Goal: Task Accomplishment & Management: Use online tool/utility

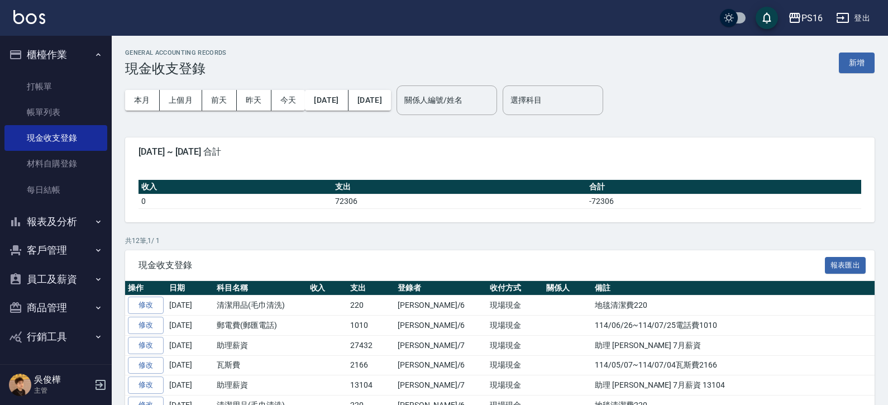
click at [27, 20] on img at bounding box center [29, 17] width 32 height 14
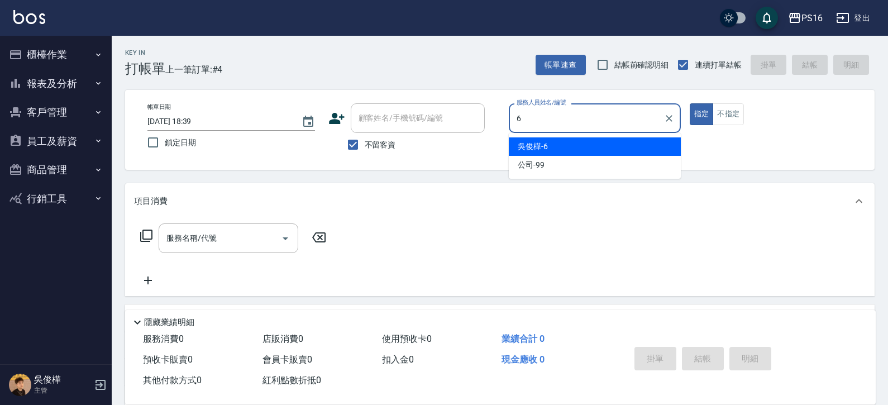
type input "[PERSON_NAME]-6"
type button "true"
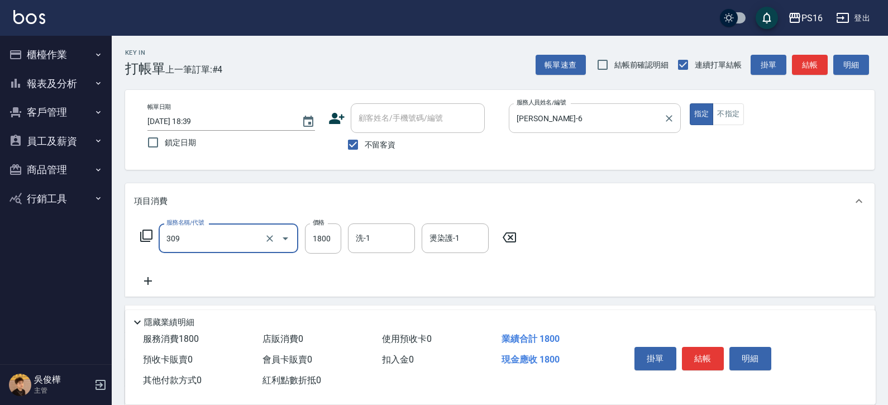
type input "活性碳離子燙1800(309)"
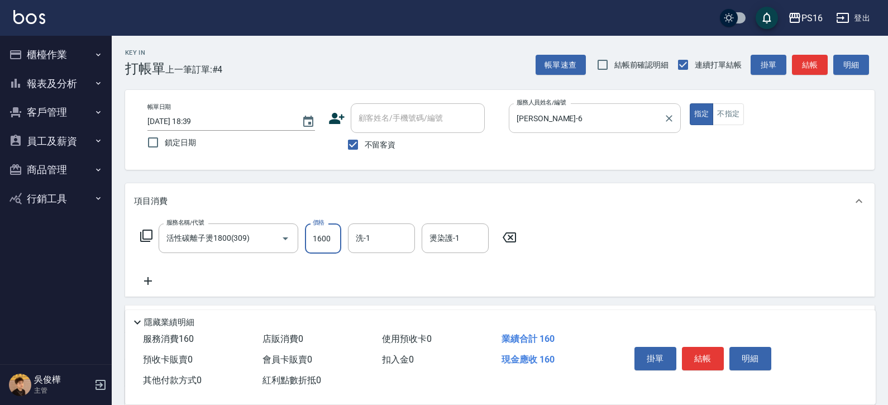
type input "1600"
type input "[PERSON_NAME]-21"
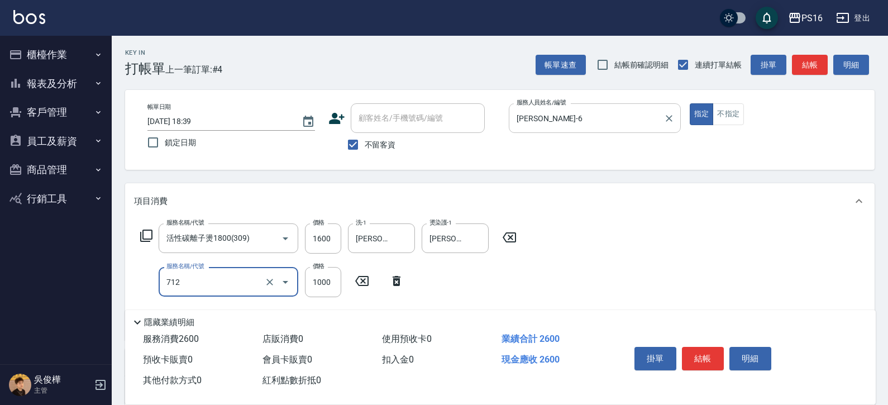
type input "伊蘭洋甘菊1000(712)"
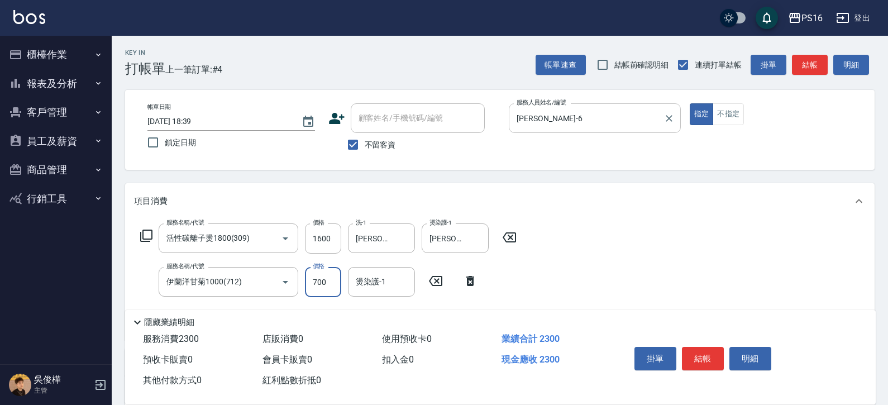
type input "700"
type input "[PERSON_NAME]-21"
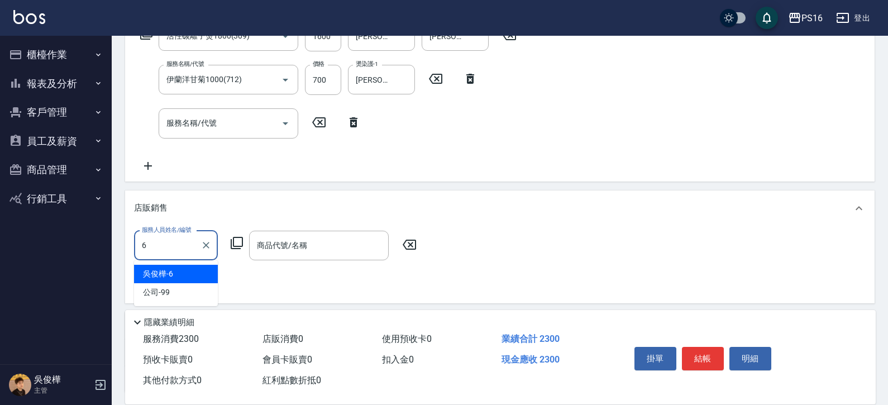
type input "[PERSON_NAME]-6"
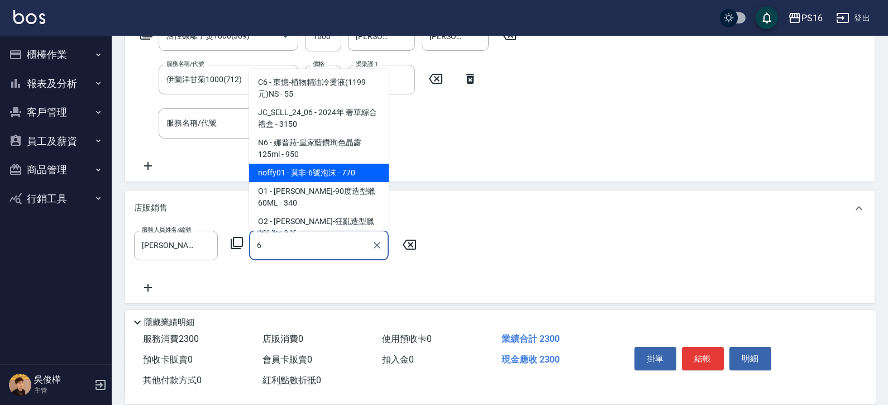
type input "莫非-6號泡沫"
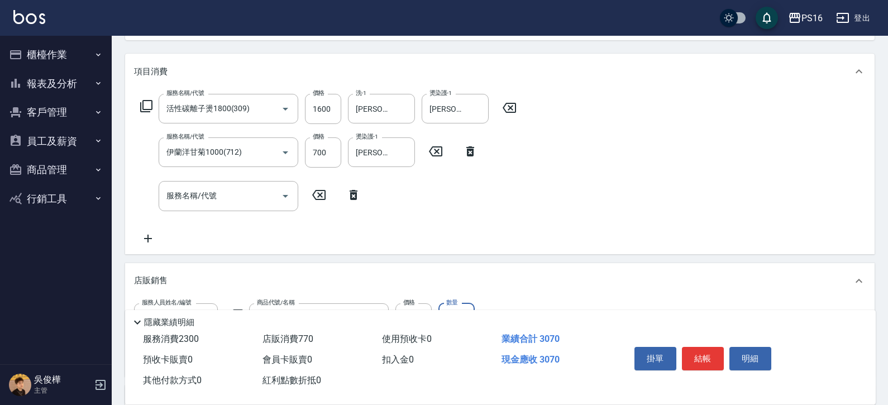
scroll to position [127, 0]
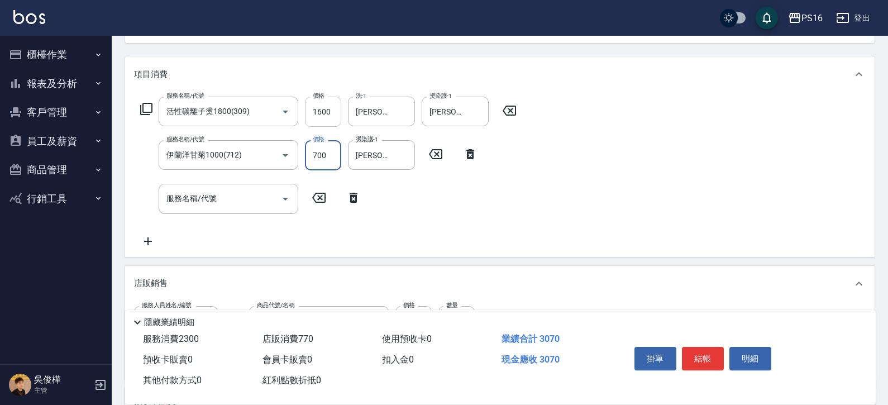
click at [321, 109] on input "1600" at bounding box center [323, 112] width 36 height 30
click at [322, 109] on input "1600" at bounding box center [323, 112] width 36 height 30
click at [327, 109] on input "1600" at bounding box center [323, 112] width 36 height 30
click at [217, 112] on input "活性碳離子燙1800(309)" at bounding box center [213, 112] width 98 height 20
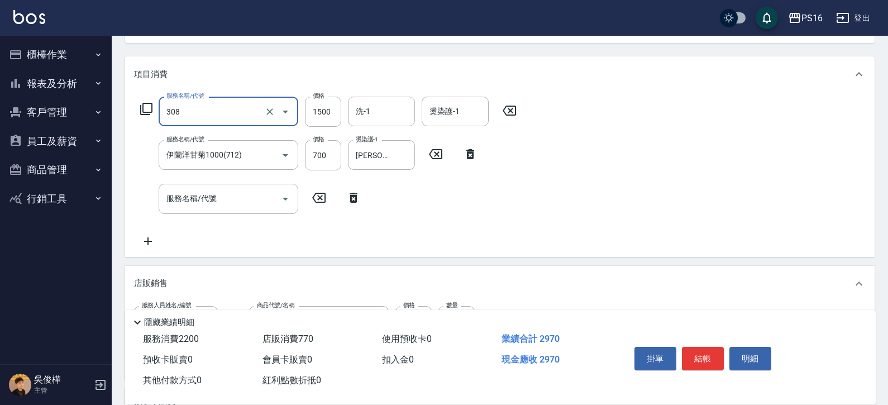
type input "效能離子燙1500(308)"
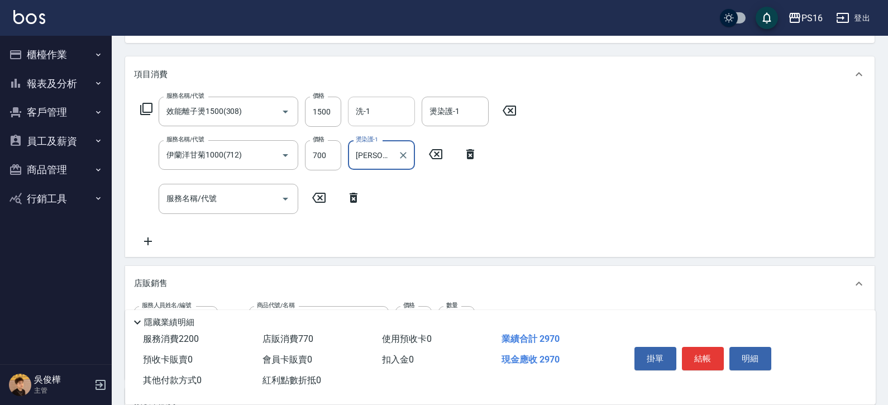
click at [358, 116] on input "洗-1" at bounding box center [381, 112] width 57 height 20
type input "[PERSON_NAME]-21"
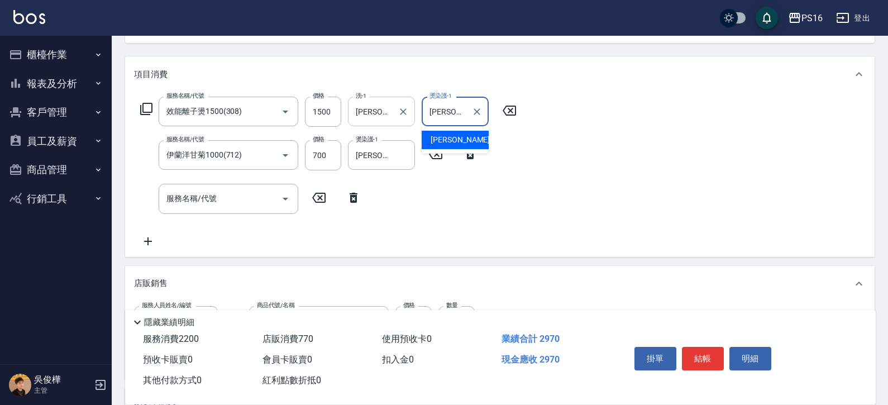
type input "[PERSON_NAME]-21"
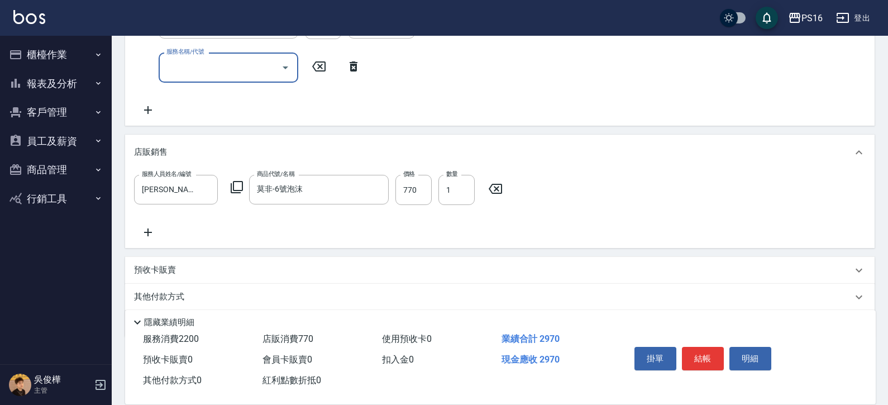
scroll to position [298, 0]
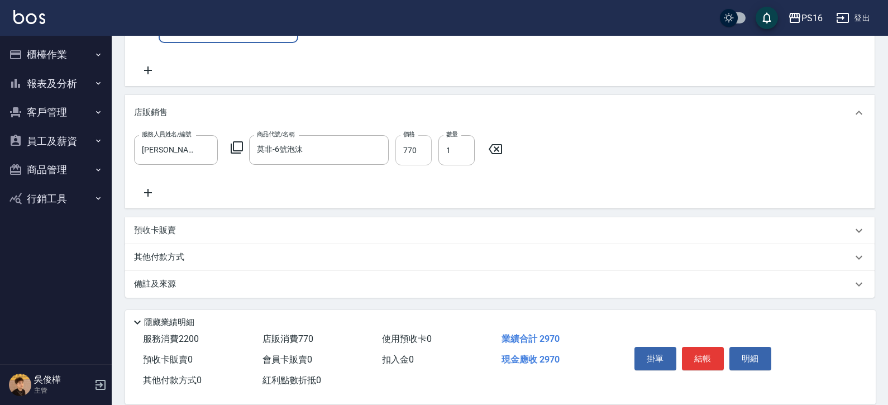
click at [412, 150] on input "770" at bounding box center [413, 150] width 36 height 30
click at [413, 150] on input "700" at bounding box center [413, 150] width 36 height 30
type input "600"
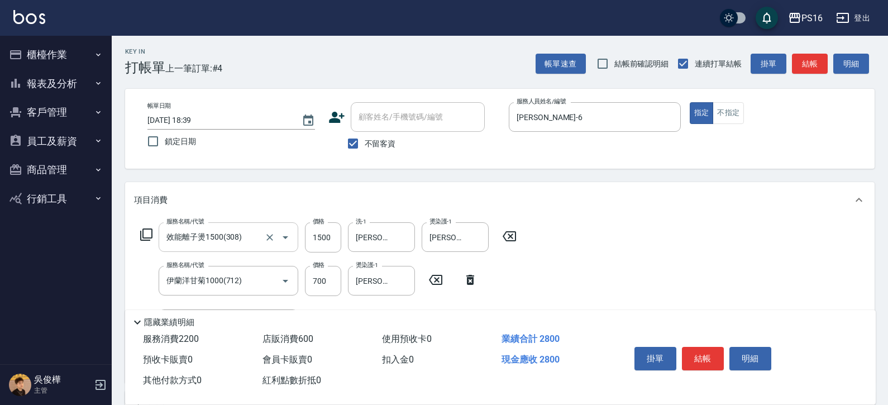
click at [228, 240] on input "效能離子燙1500(308)" at bounding box center [213, 237] width 98 height 20
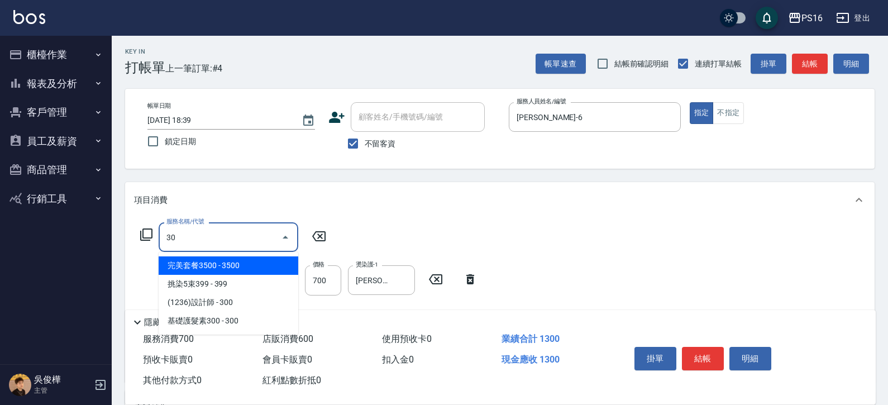
scroll to position [0, 0]
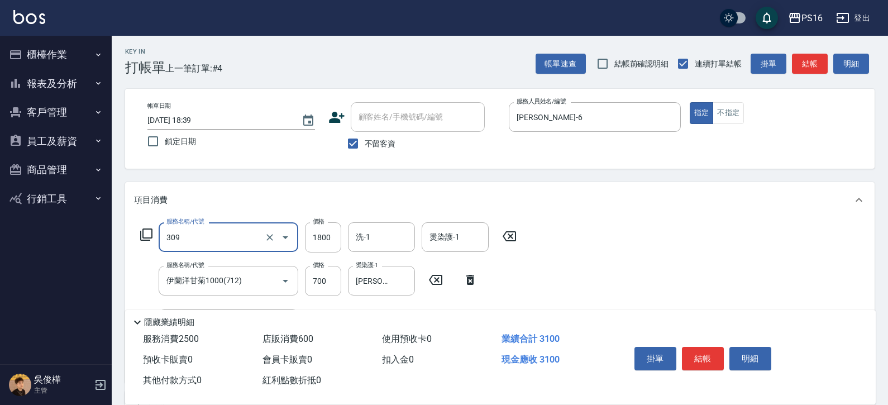
type input "活性碳離子燙1800(309)"
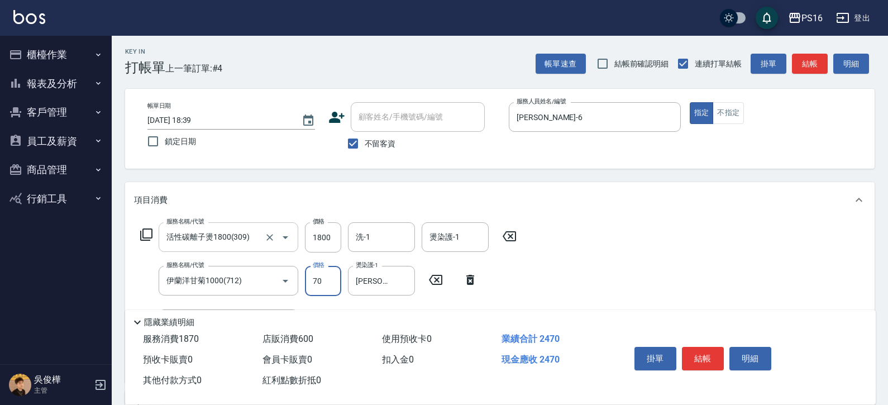
type input "700"
click at [334, 240] on input "1800" at bounding box center [323, 237] width 36 height 30
click at [333, 238] on input "1800" at bounding box center [323, 237] width 36 height 30
type input "1600"
type input "[PERSON_NAME]-21"
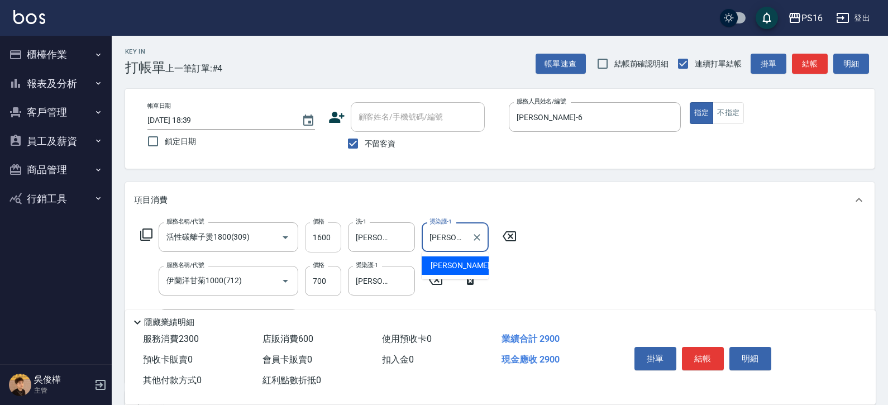
type input "[PERSON_NAME]-21"
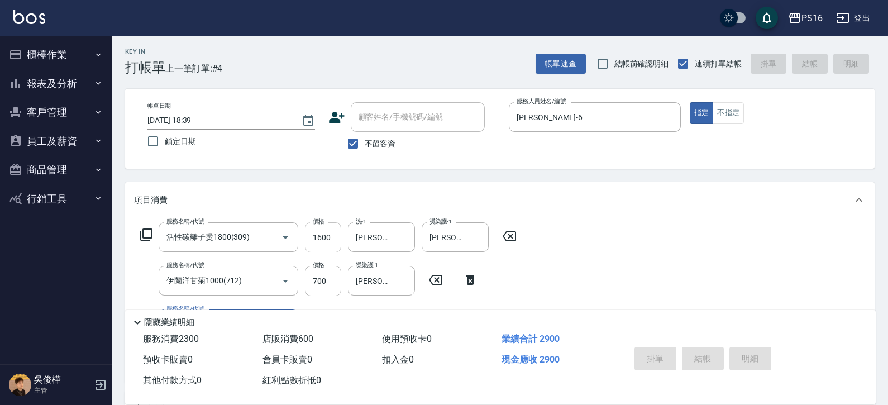
type input "[DATE] 18:42"
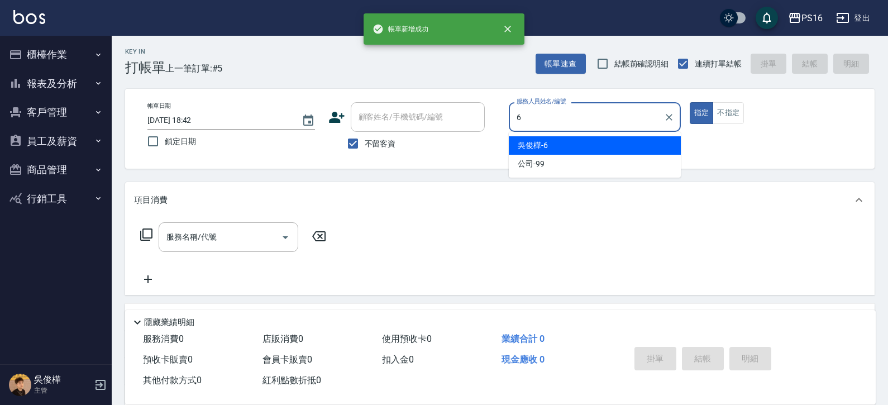
type input "[PERSON_NAME]-6"
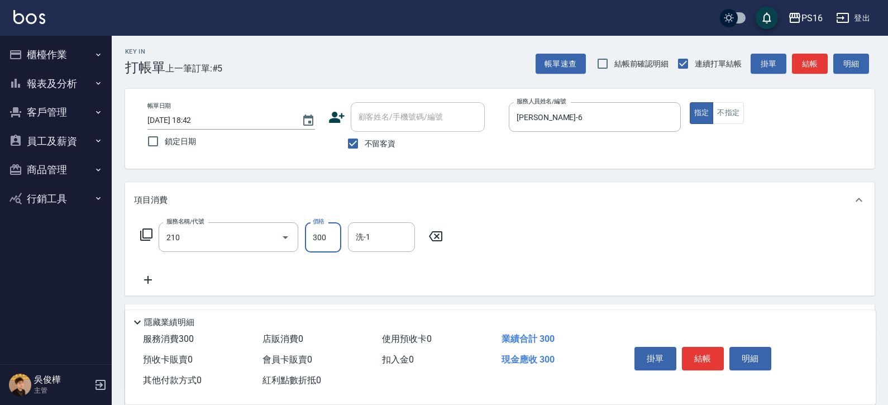
type input "歐娜洗髮精(210)"
type input "[PERSON_NAME]-28"
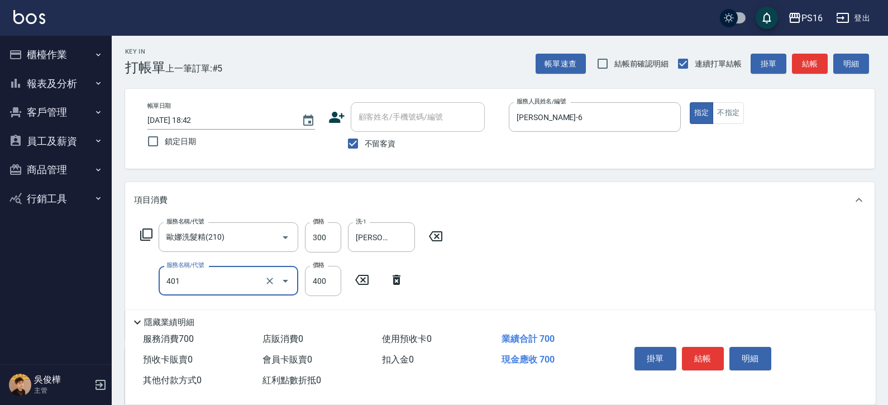
type input "剪髮(401)"
type input "300"
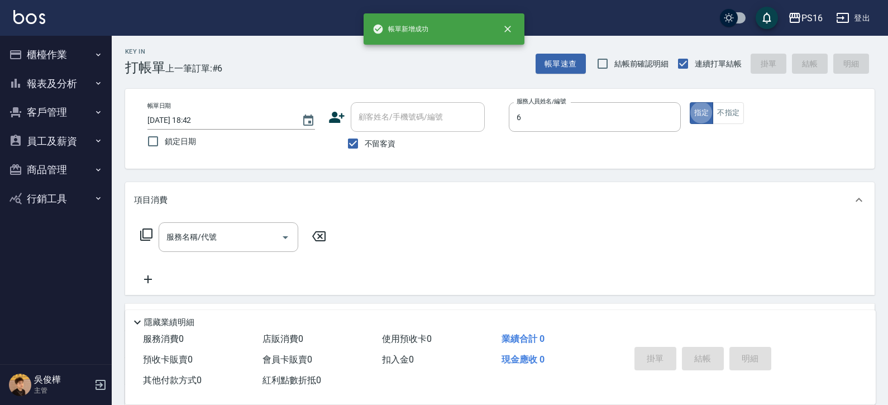
type input "[PERSON_NAME]-6"
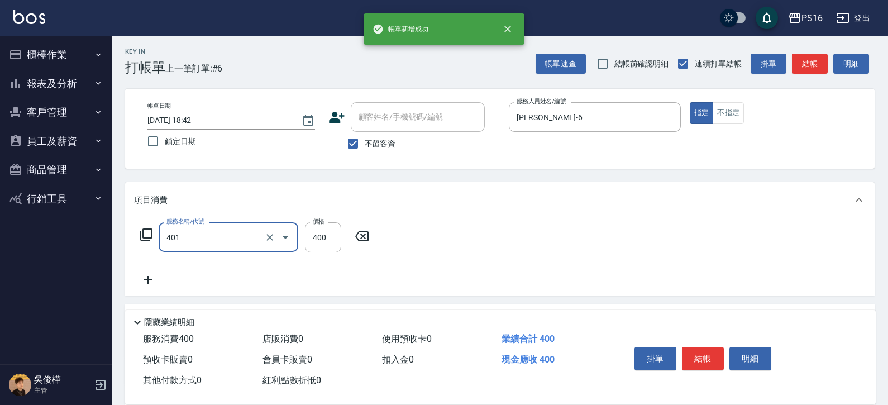
type input "剪髮(401)"
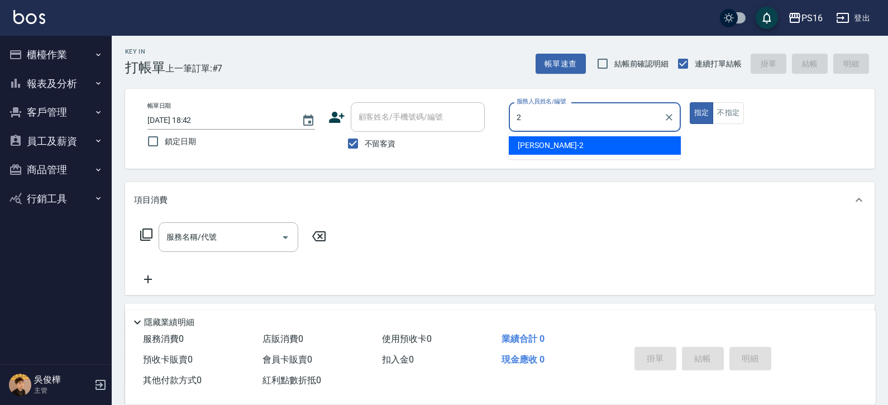
type input "[PERSON_NAME]-2"
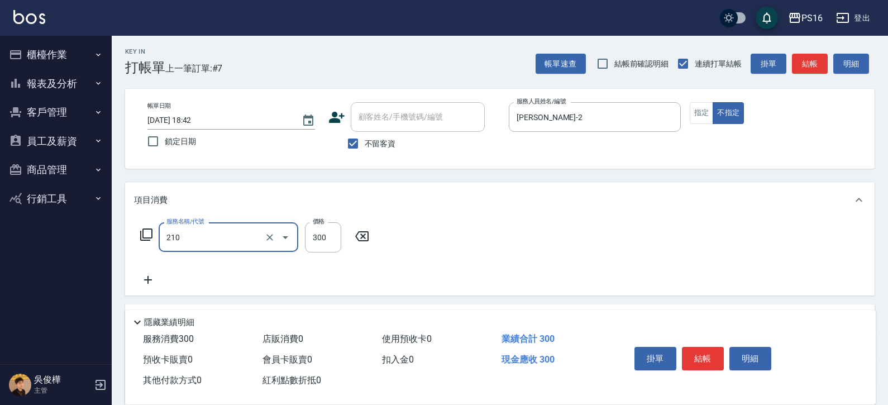
type input "歐娜洗髮精(210)"
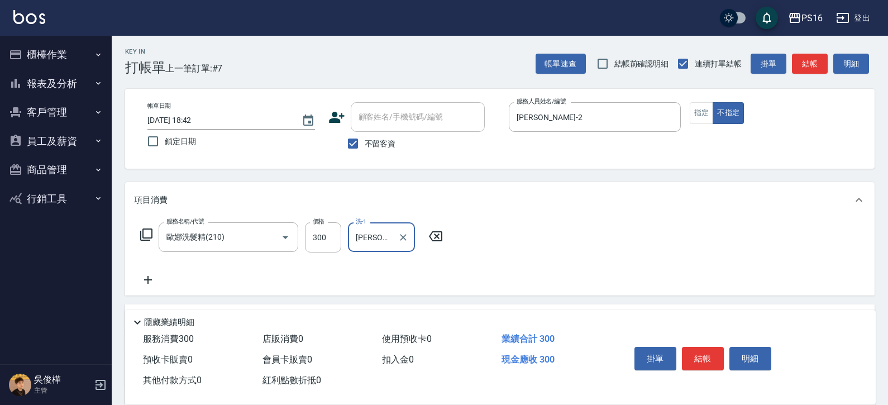
type input "[PERSON_NAME]-20"
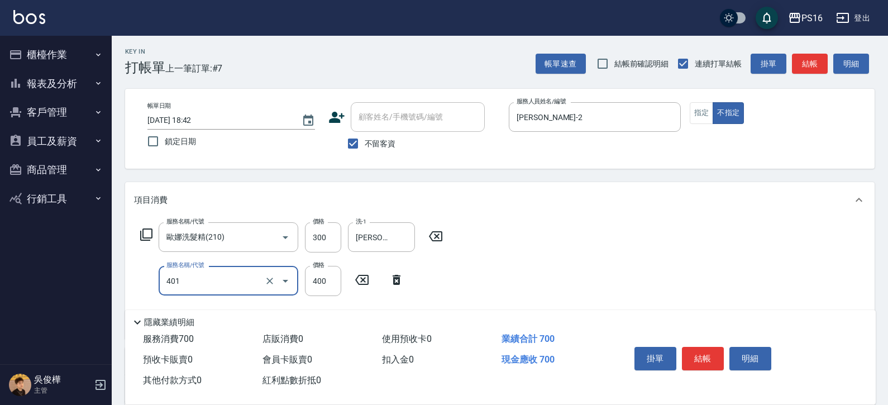
type input "剪髮(401)"
click at [331, 266] on input "20" at bounding box center [323, 281] width 36 height 30
type input "200"
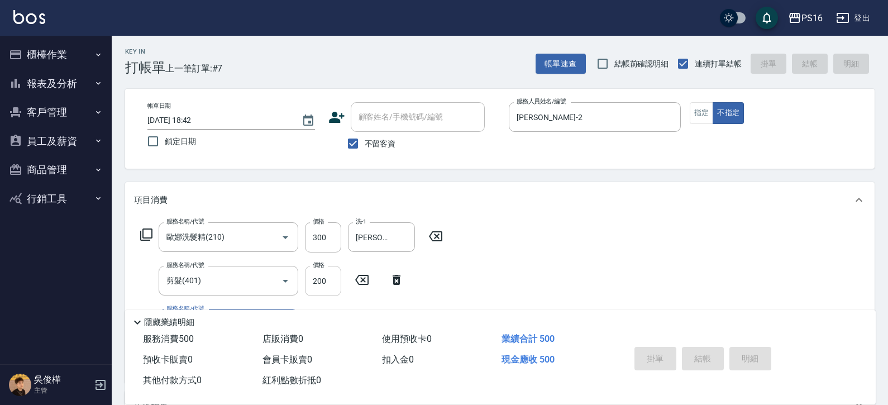
type input "[DATE] 18:43"
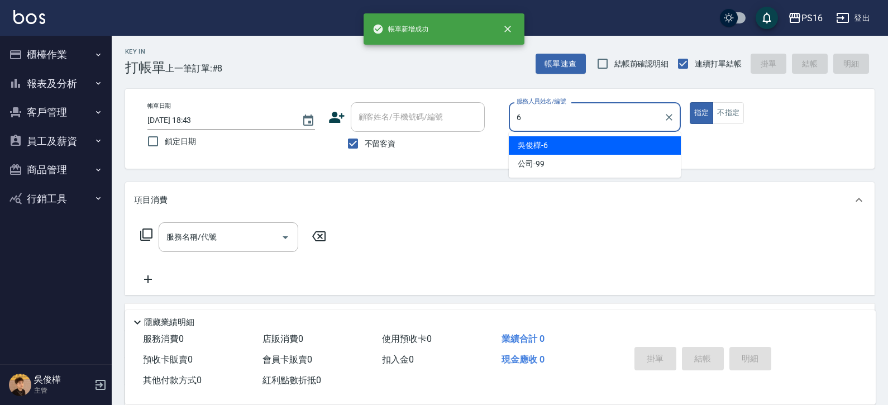
type input "[PERSON_NAME]-6"
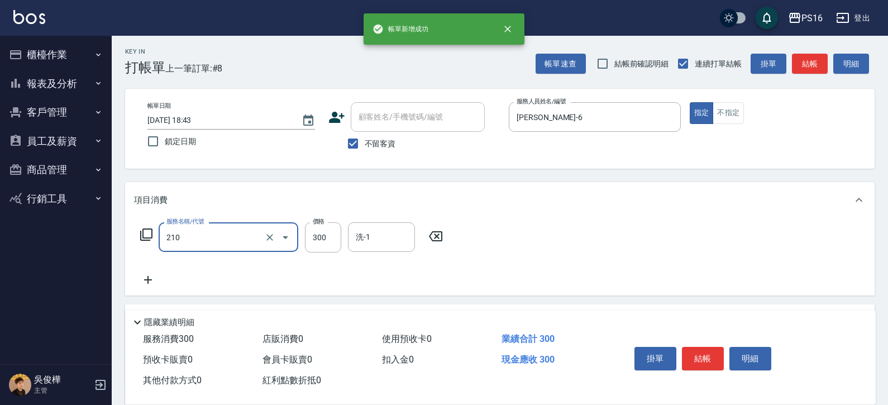
type input "歐娜洗髮精(210)"
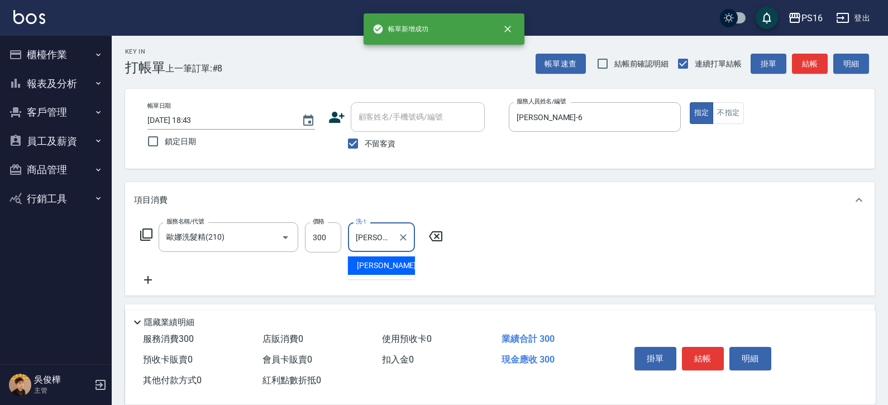
type input "[PERSON_NAME]-20"
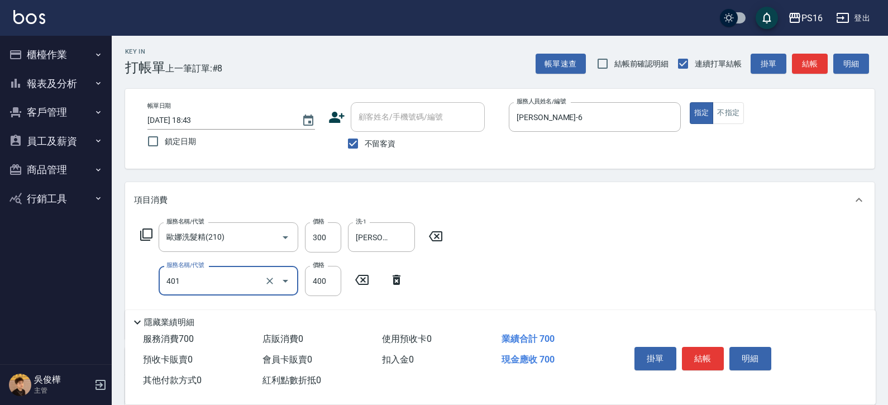
type input "剪髮(401)"
type input "350"
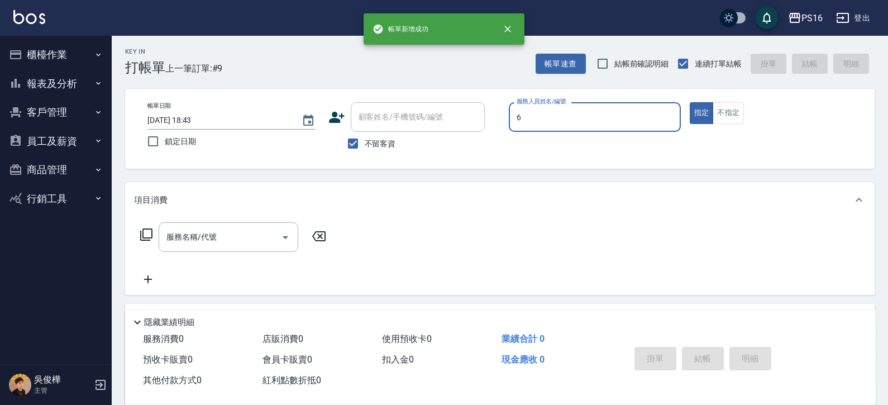
type input "[PERSON_NAME]-6"
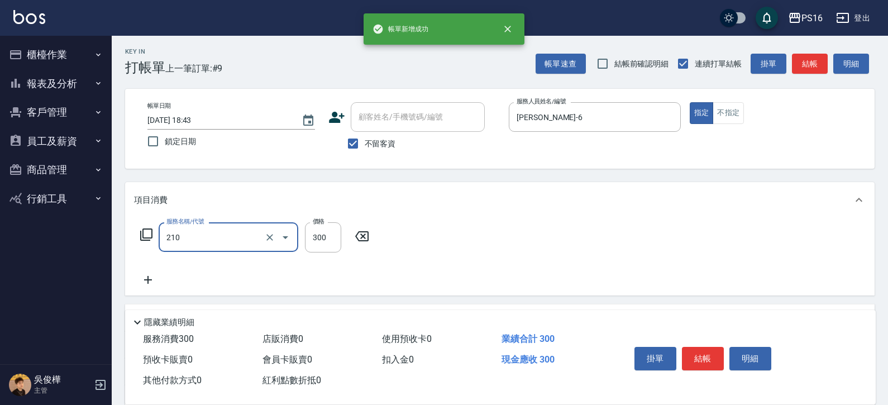
type input "歐娜洗髮精(210)"
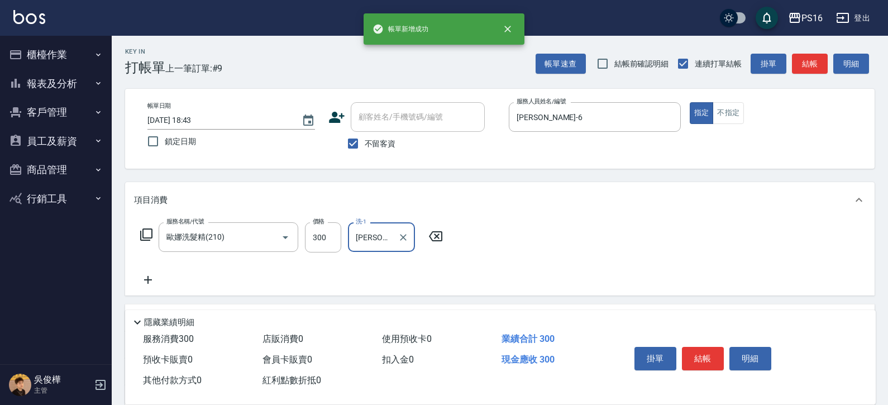
type input "[PERSON_NAME]-21"
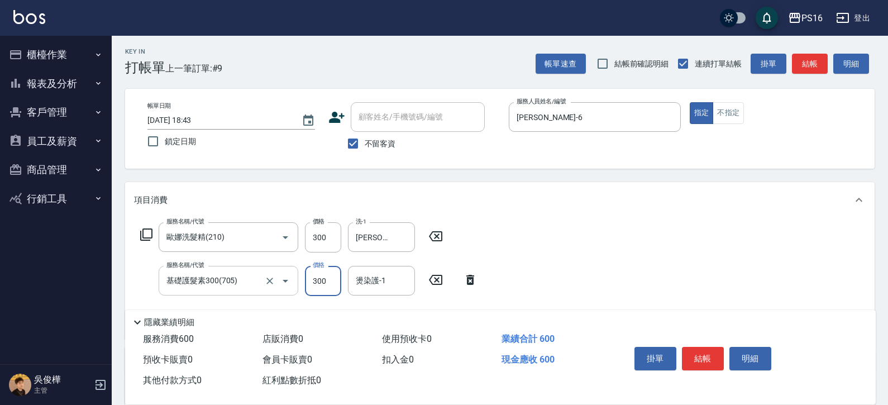
click at [233, 274] on input "基礎護髮素300(705)" at bounding box center [213, 281] width 98 height 20
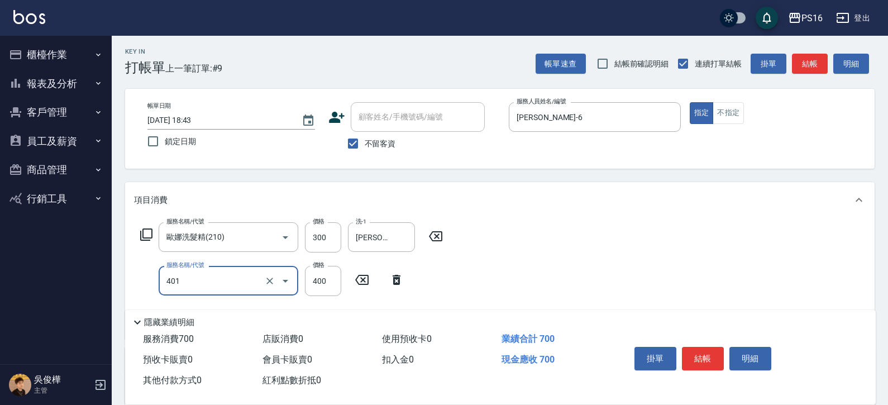
type input "剪髮(401)"
type input "300"
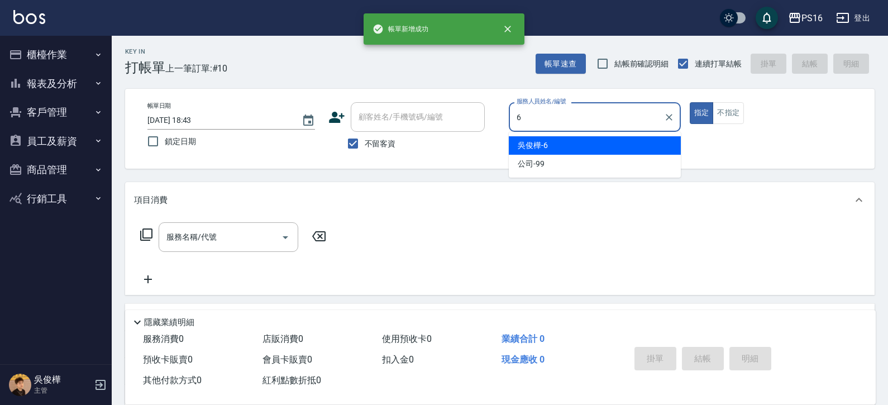
type input "[PERSON_NAME]-6"
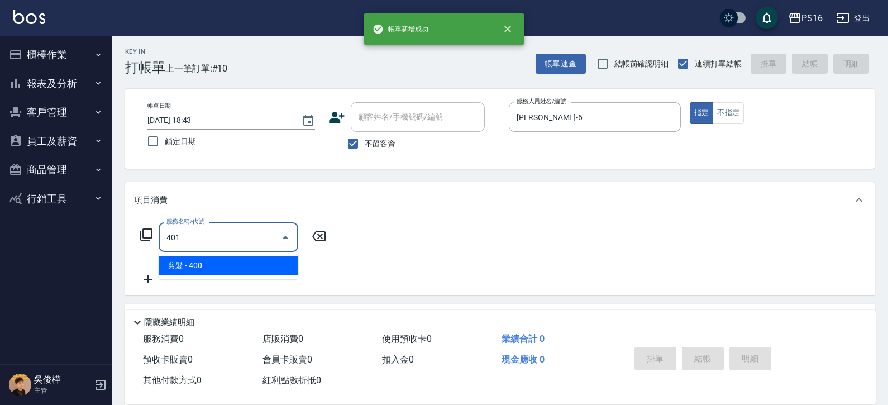
type input "剪髮(401)"
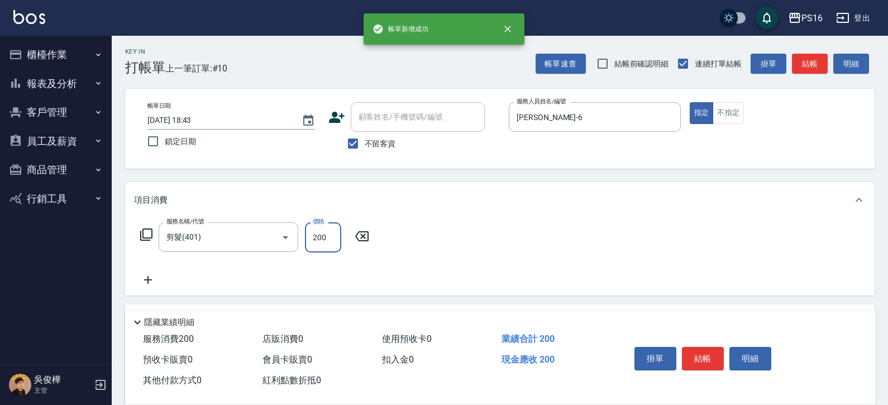
type input "200"
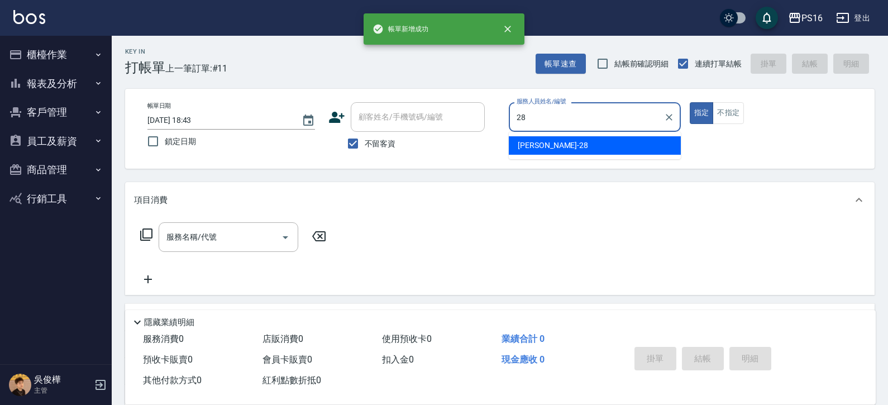
type input "[PERSON_NAME]-28"
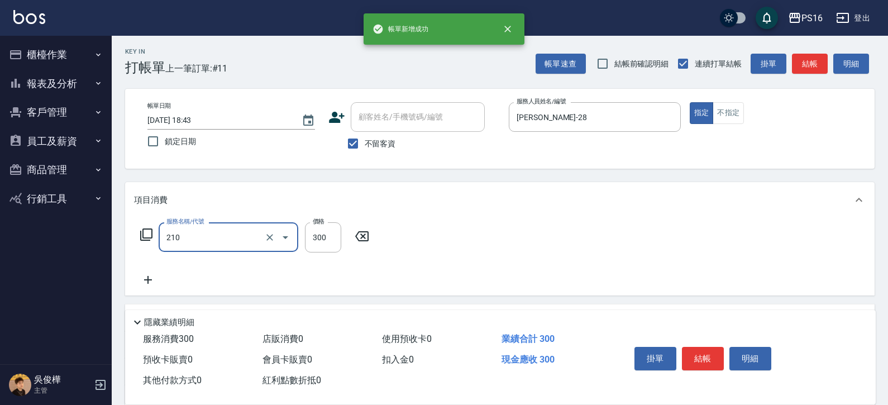
type input "歐娜洗髮精(210)"
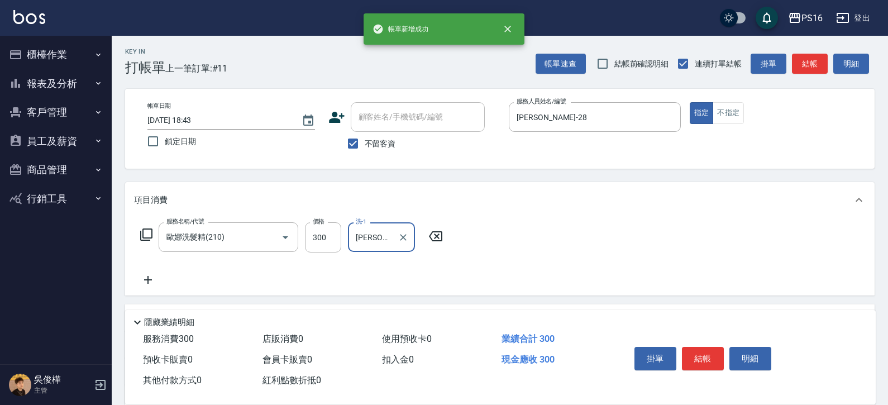
type input "[PERSON_NAME]-28"
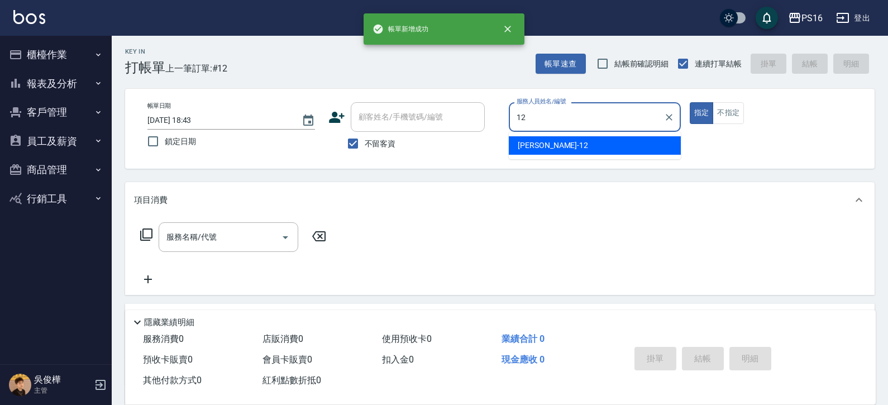
type input "[PERSON_NAME]-12"
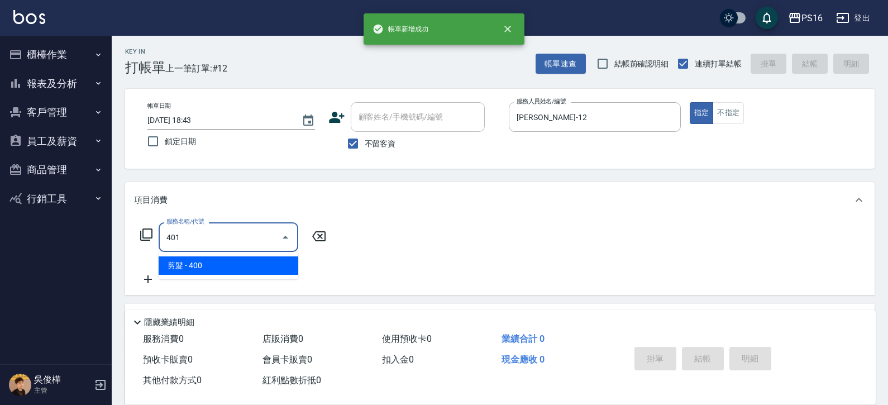
type input "剪髮(401)"
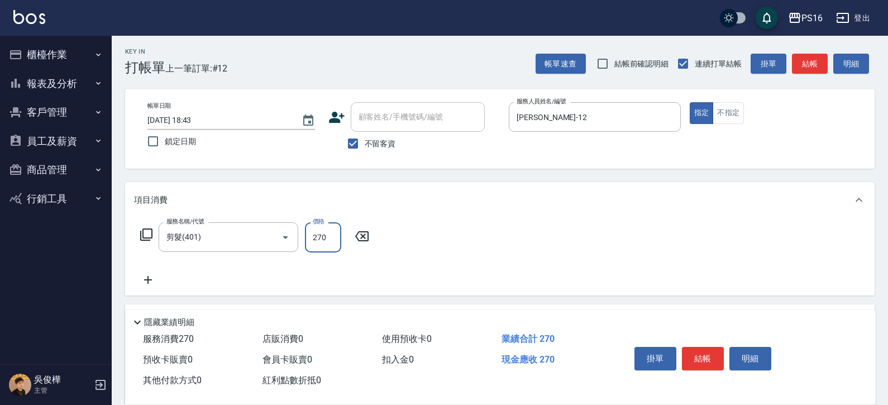
type input "270"
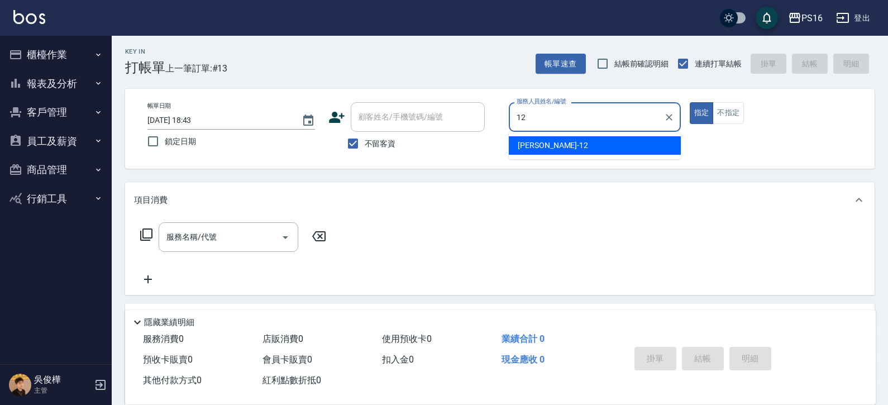
type input "[PERSON_NAME]-12"
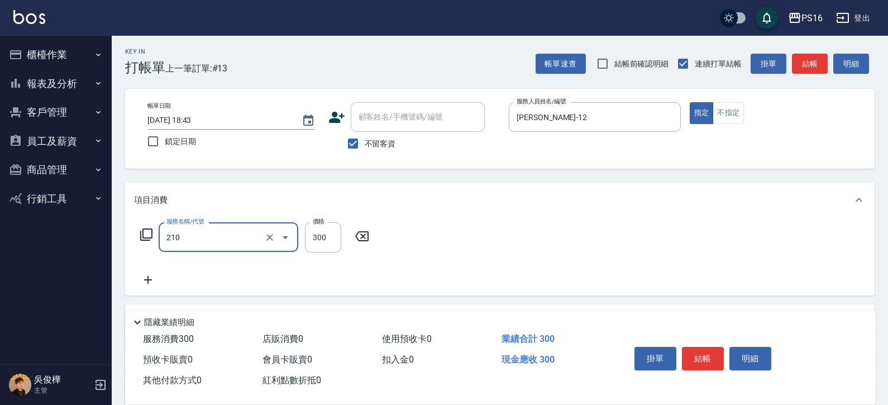
type input "歐娜洗髮精(210)"
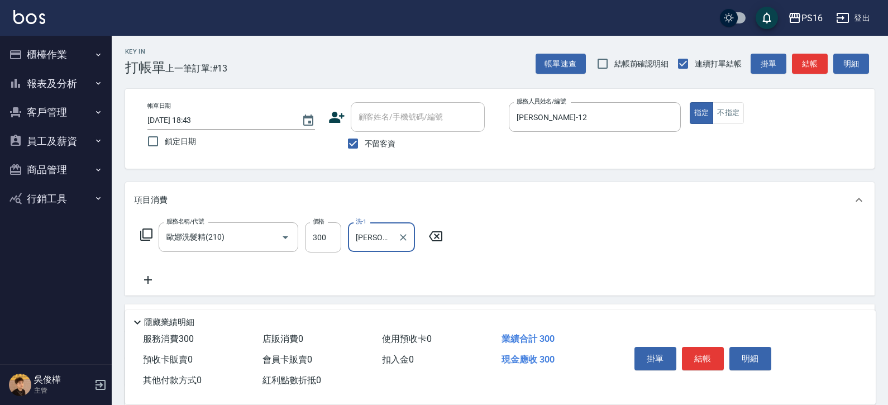
type input "[PERSON_NAME]-20"
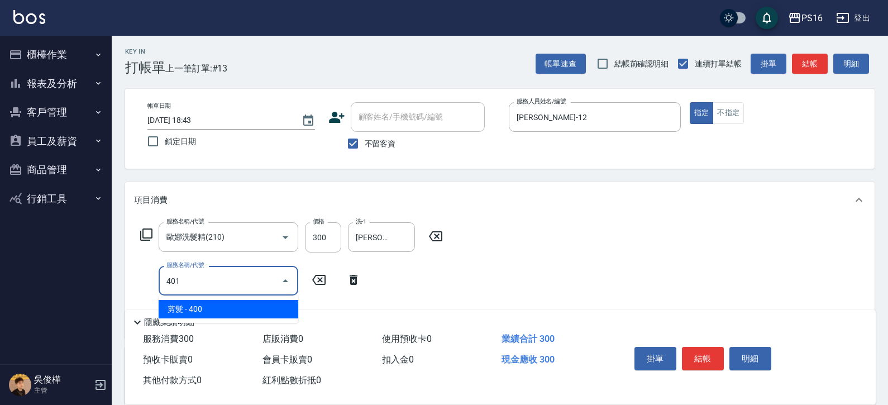
type input "剪髮(401)"
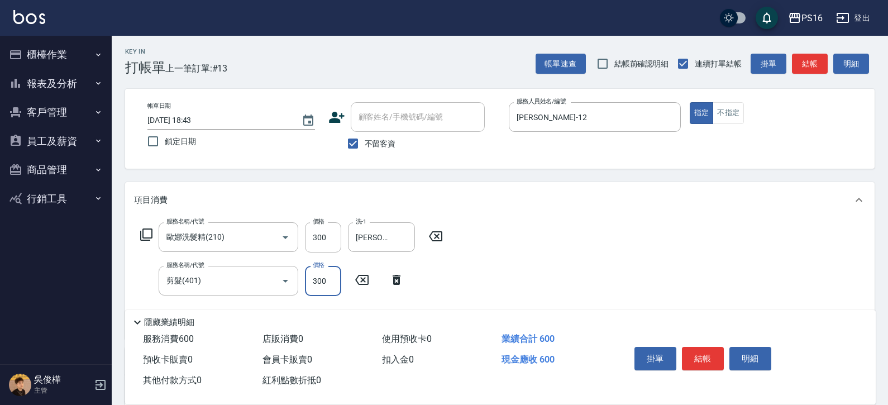
type input "300"
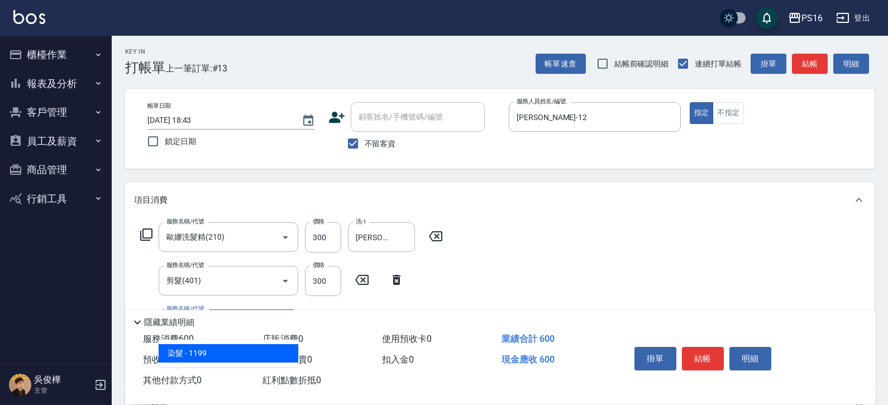
type input "染髮(501)"
type input "1400"
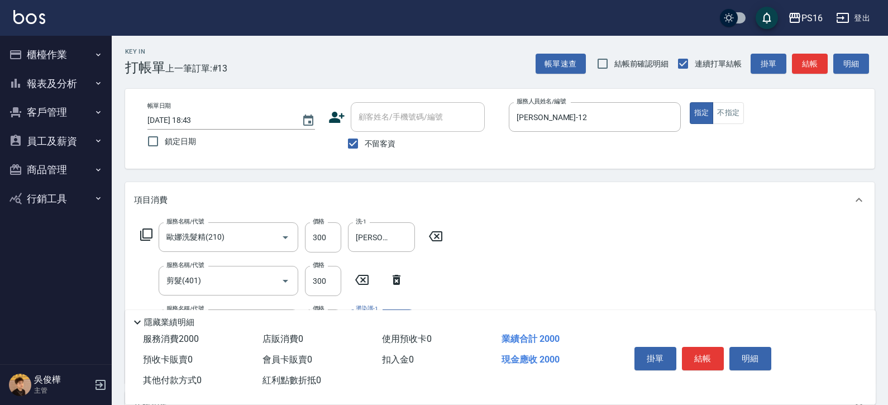
type input "[PERSON_NAME]-20"
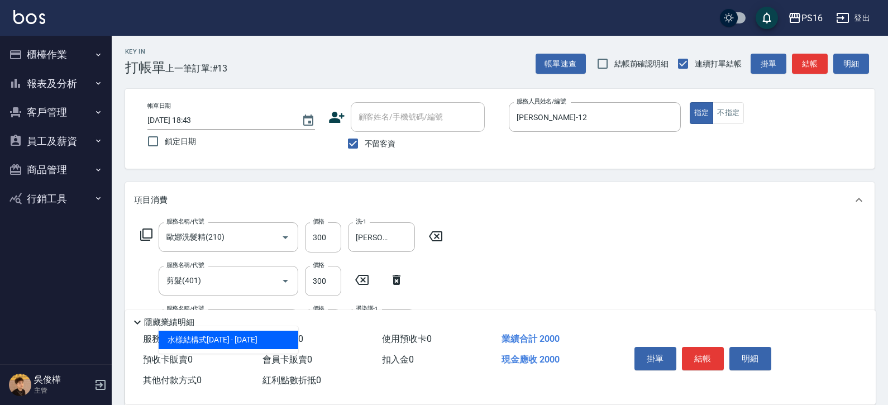
type input "水樣結構式1200(713)"
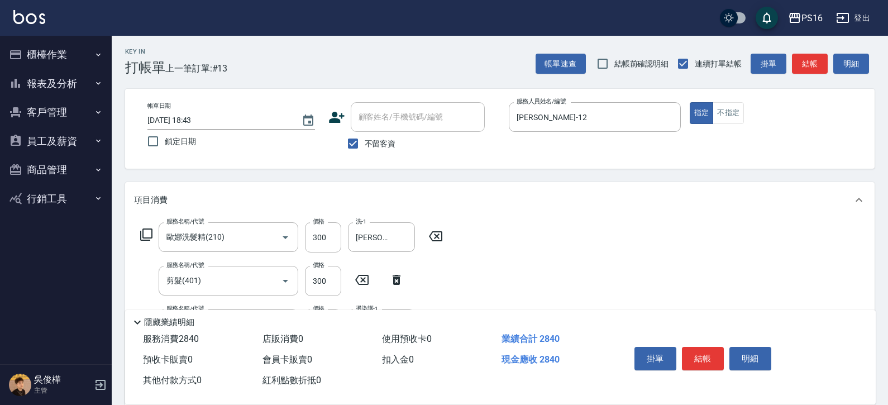
type input "840"
type input "[PERSON_NAME]-20"
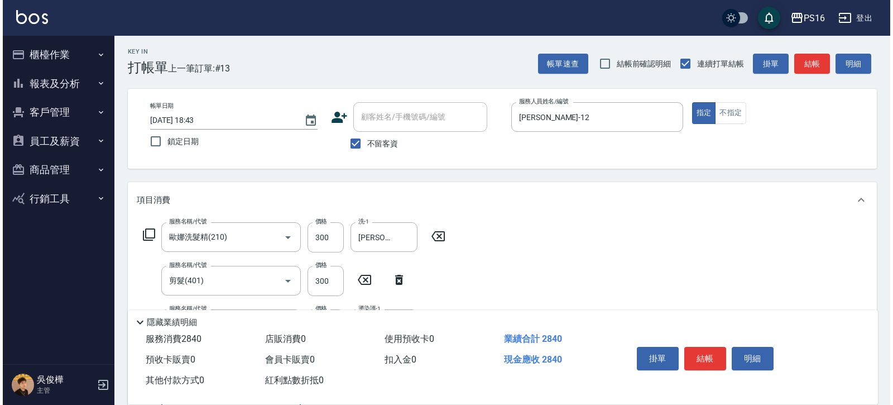
scroll to position [18, 0]
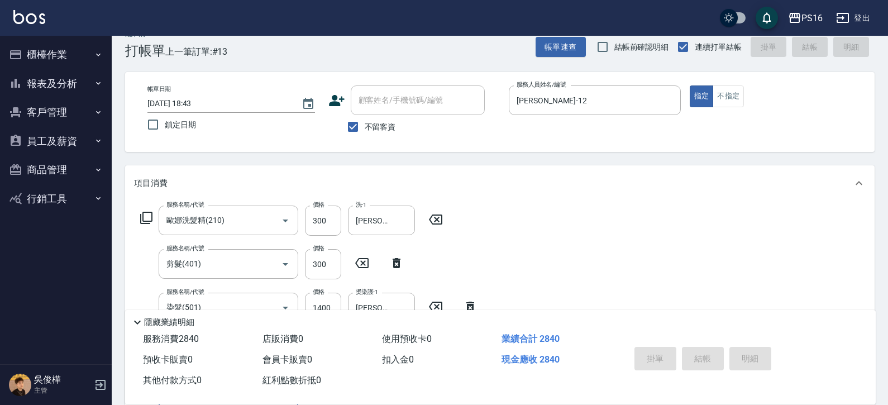
type input "[DATE] 18:46"
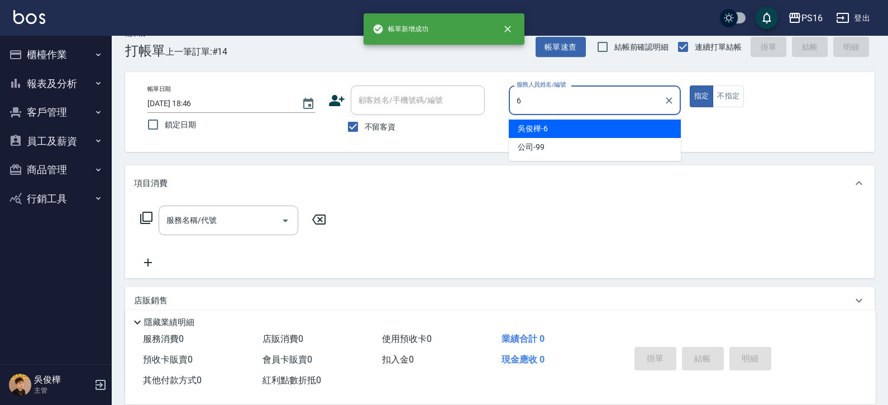
type input "[PERSON_NAME]-6"
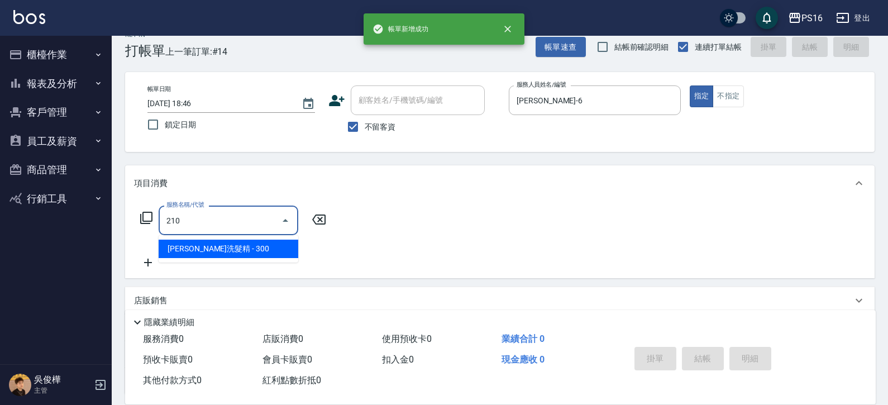
type input "歐娜洗髮精(210)"
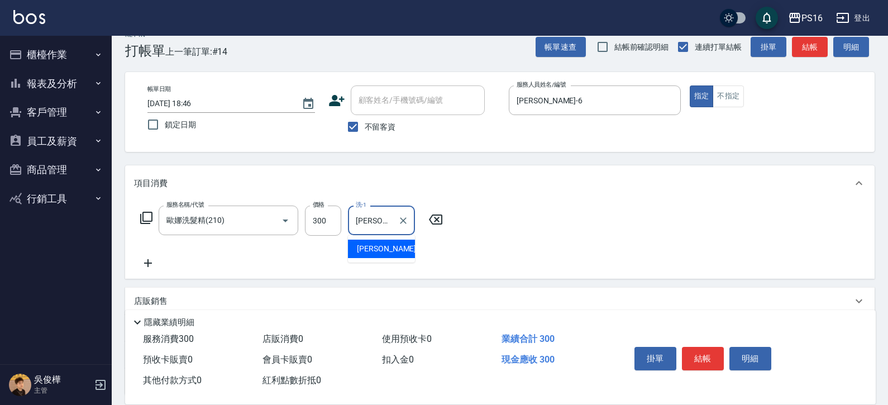
type input "[PERSON_NAME]-21"
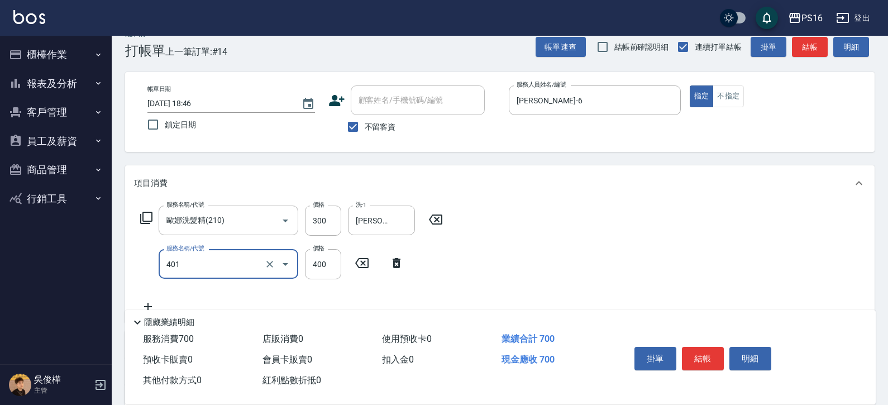
type input "剪髮(401)"
type input "350"
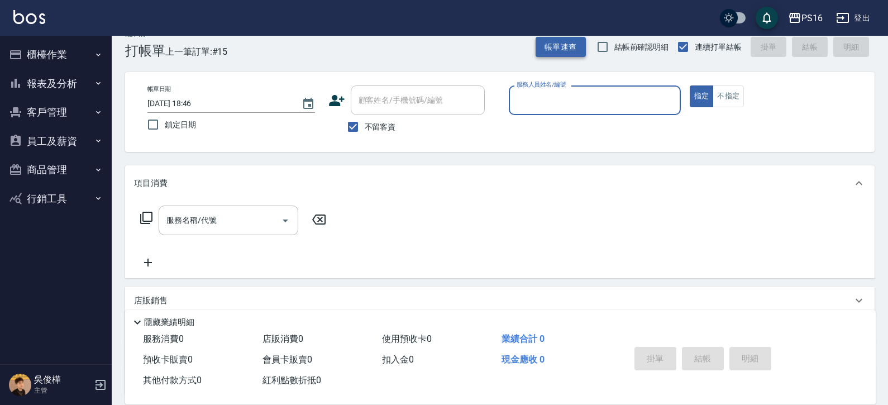
click at [560, 39] on button "帳單速查" at bounding box center [561, 47] width 50 height 21
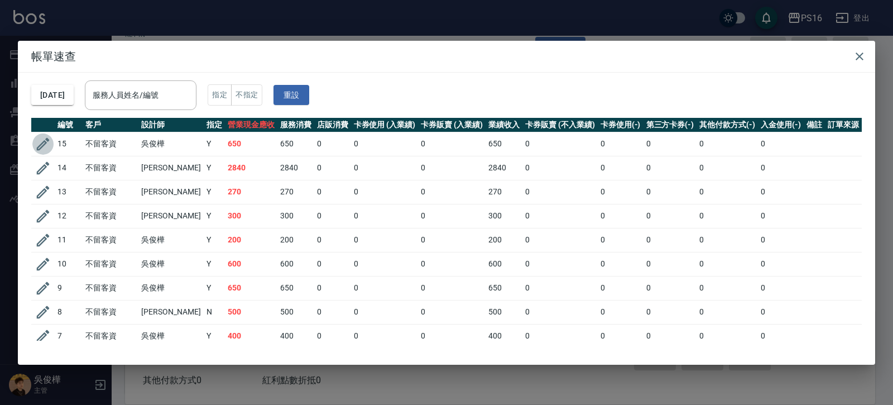
click at [44, 143] on icon "button" at bounding box center [43, 144] width 17 height 17
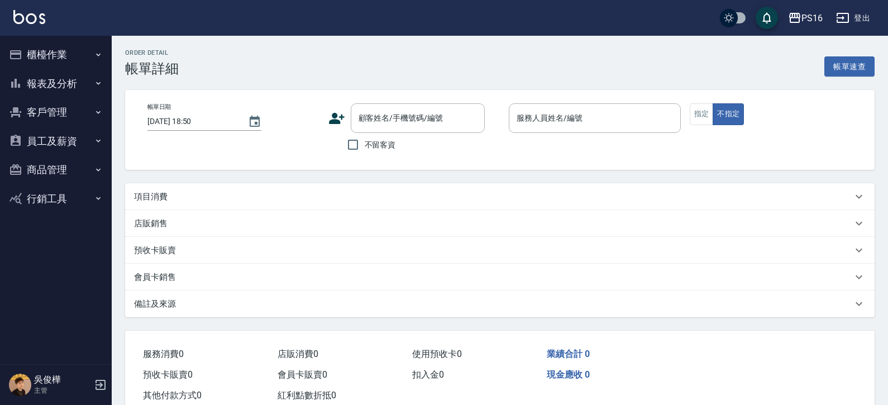
type input "[DATE] 18:46"
checkbox input "true"
type input "[PERSON_NAME]-6"
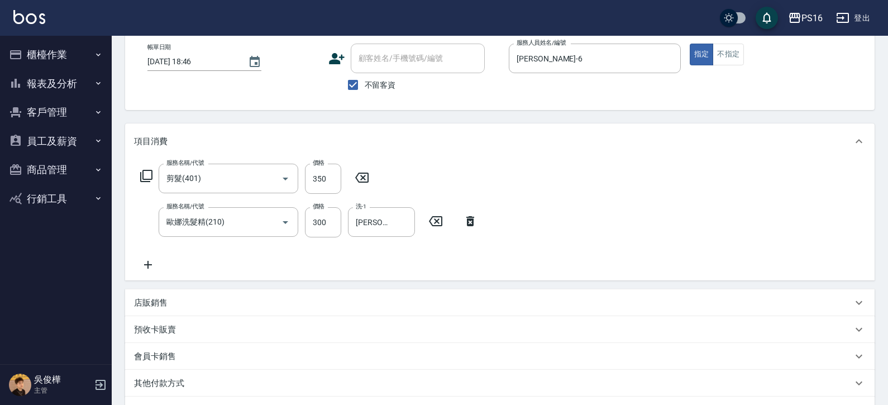
type input "剪髮(401)"
type input "歐娜洗髮精(210)"
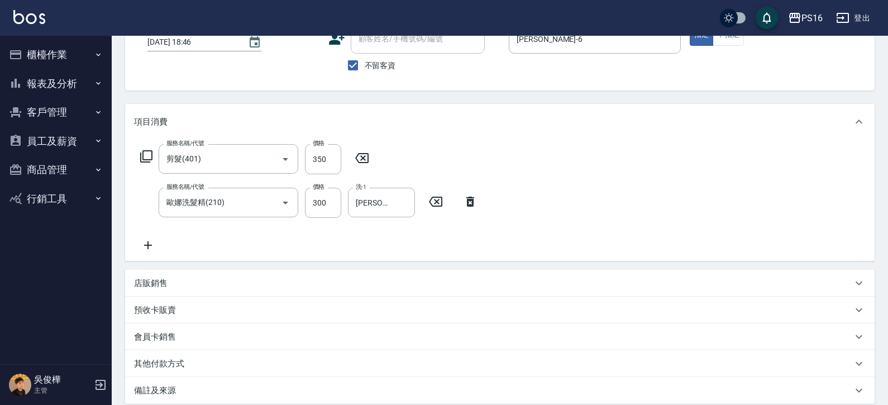
click at [180, 274] on div "店販銷售" at bounding box center [499, 283] width 749 height 27
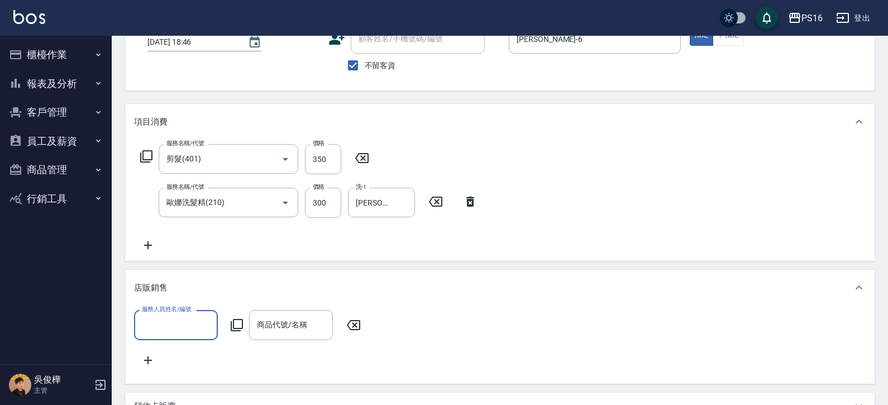
scroll to position [0, 0]
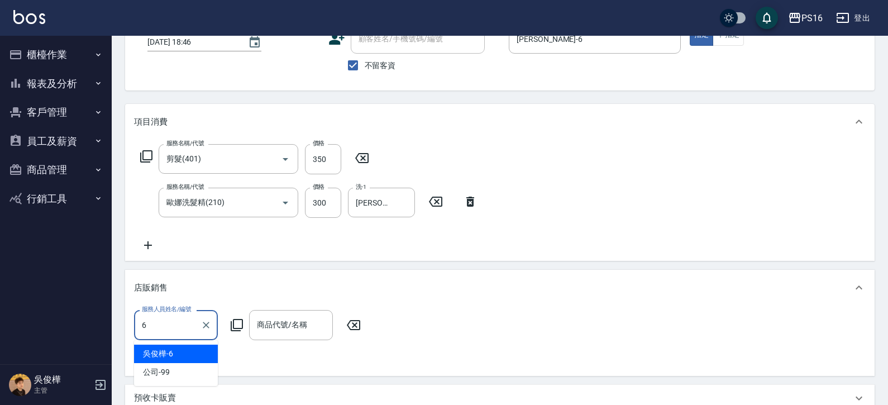
type input "[PERSON_NAME]-6"
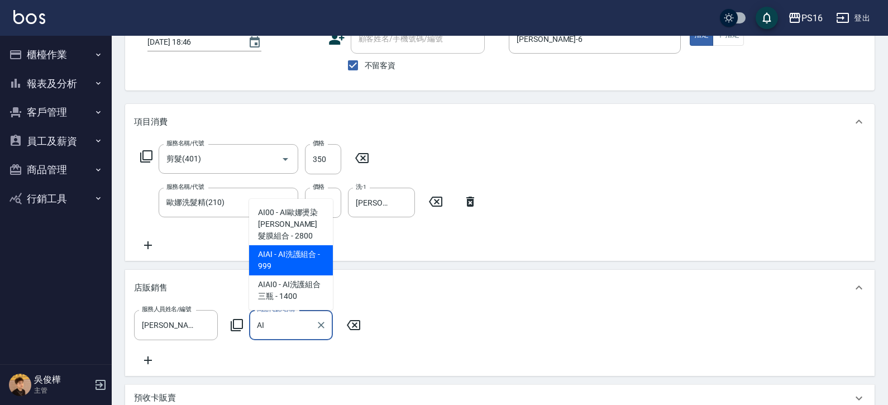
type input "AI洗護組合"
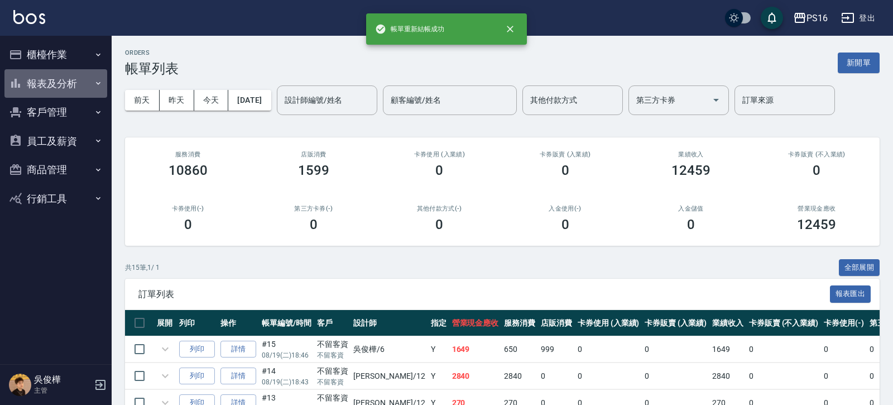
click at [68, 80] on button "報表及分析" at bounding box center [55, 83] width 103 height 29
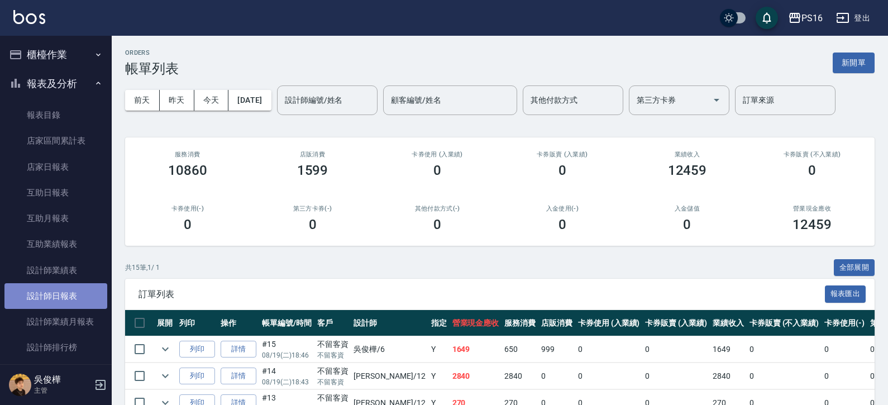
click at [79, 288] on link "設計師日報表" at bounding box center [55, 296] width 103 height 26
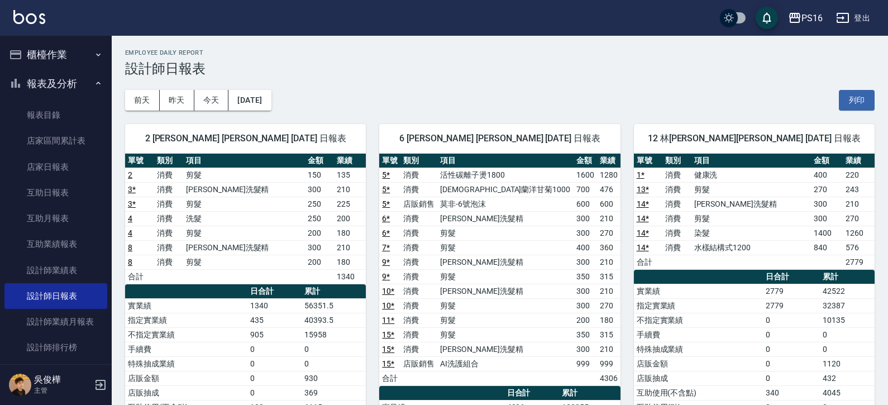
click at [27, 17] on img at bounding box center [29, 17] width 32 height 14
